Goal: Task Accomplishment & Management: Manage account settings

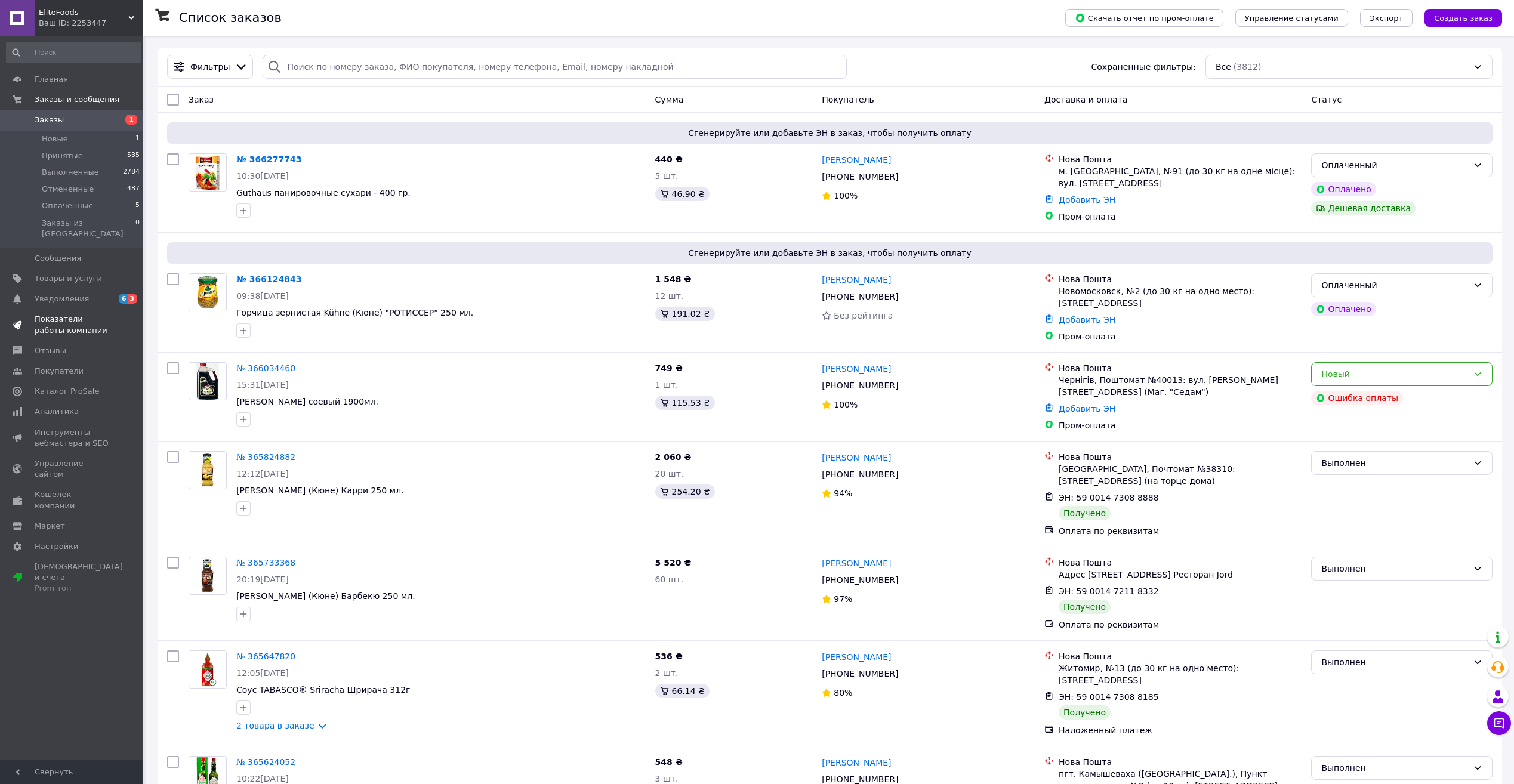
click at [47, 317] on span "Показатели работы компании" at bounding box center [73, 324] width 76 height 21
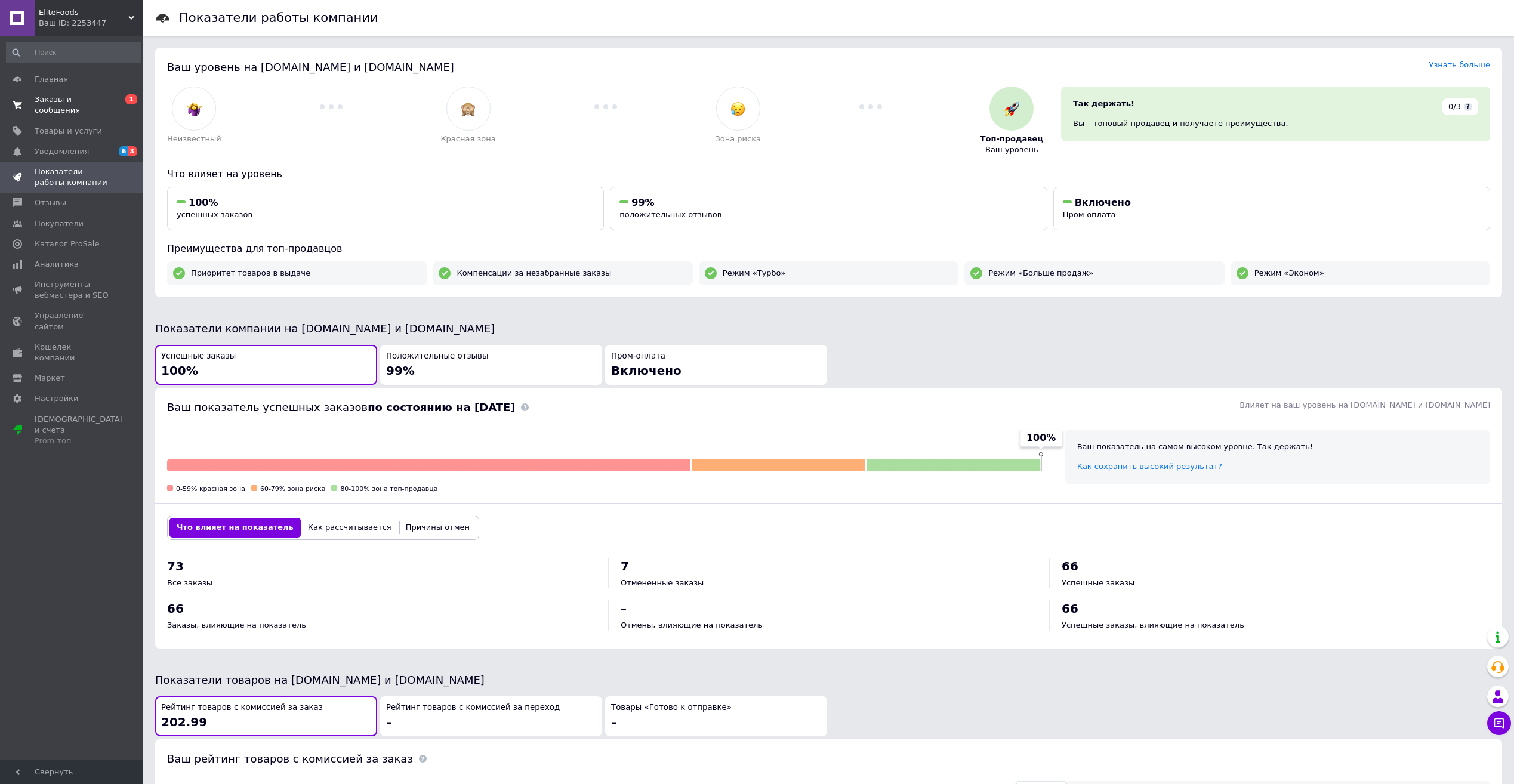
click at [65, 108] on link "Заказы и сообщения 0 1" at bounding box center [73, 104] width 147 height 31
